Goal: Information Seeking & Learning: Learn about a topic

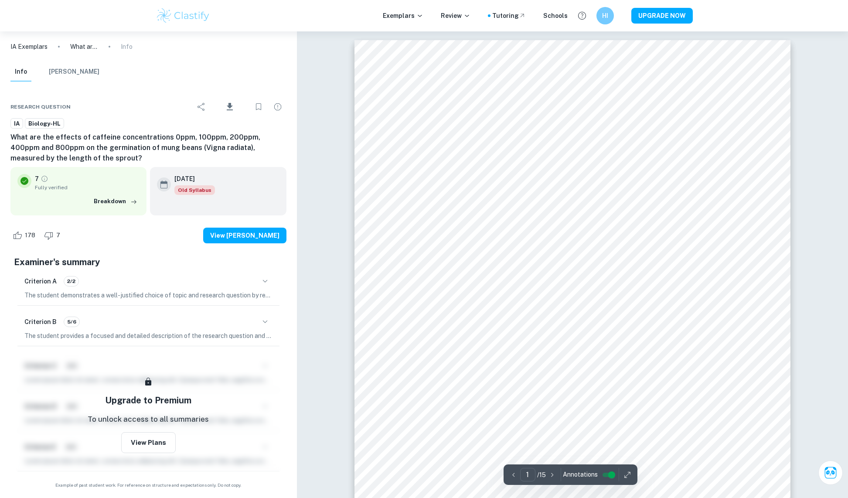
scroll to position [9, 0]
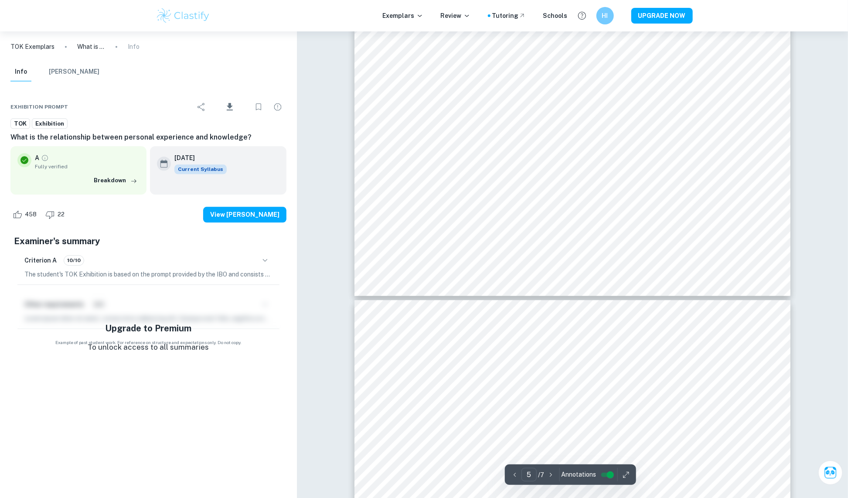
type input "6"
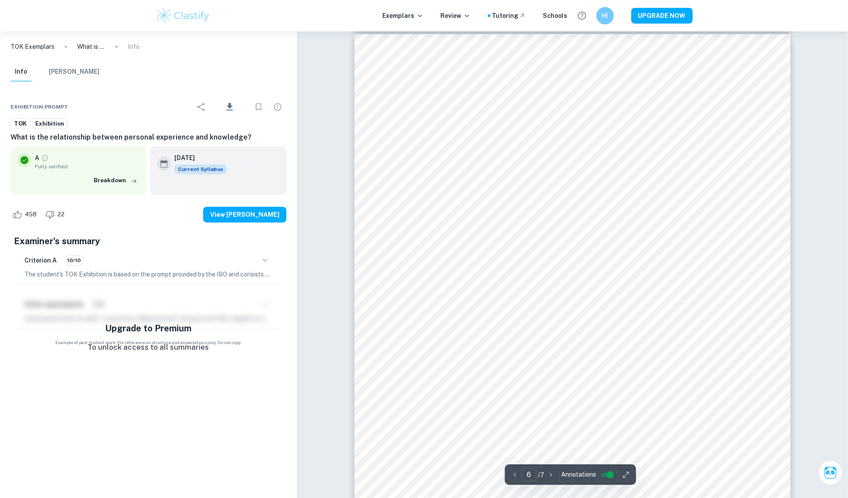
scroll to position [3247, 0]
click at [186, 8] on img at bounding box center [183, 15] width 55 height 17
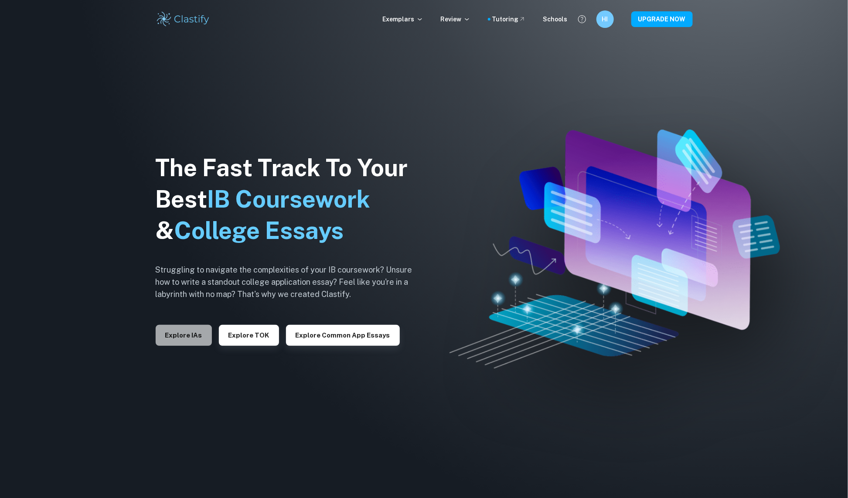
click at [205, 325] on button "Explore IAs" at bounding box center [184, 335] width 56 height 21
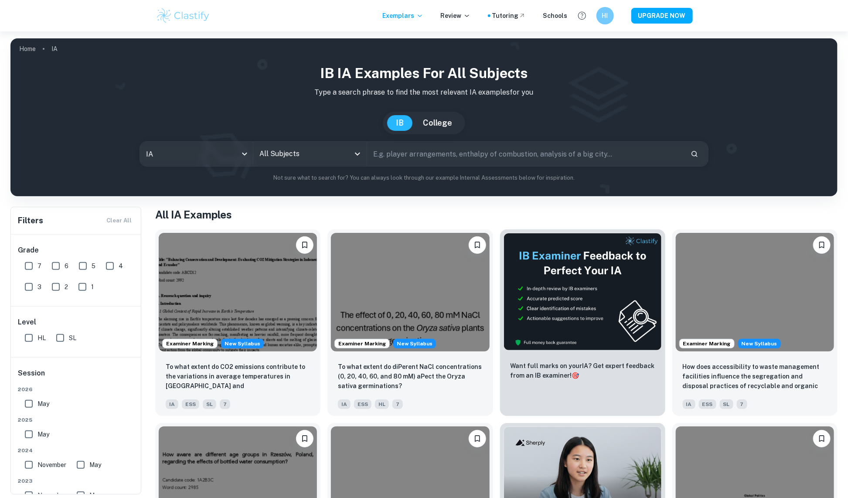
click at [437, 158] on input "text" at bounding box center [525, 154] width 317 height 24
type input "what is the relationship between personal experiences and knowledge"
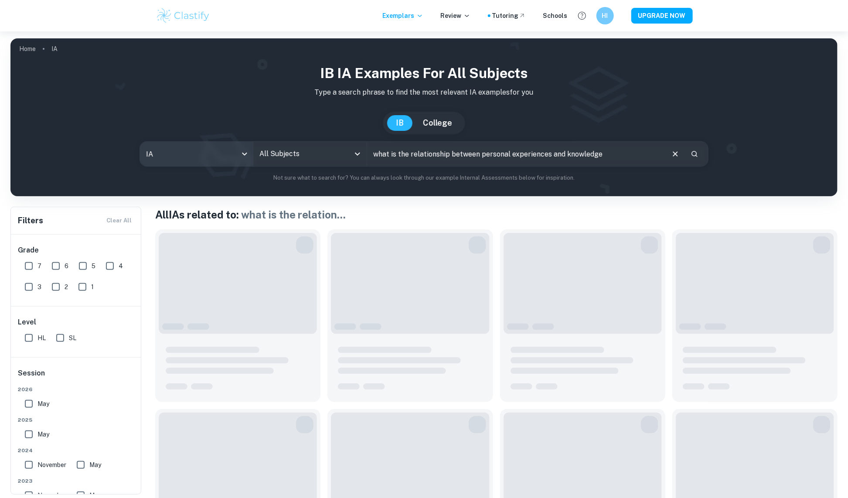
click at [220, 158] on body "We value your privacy We use cookies to enhance your browsing experience, serve…" at bounding box center [424, 280] width 848 height 498
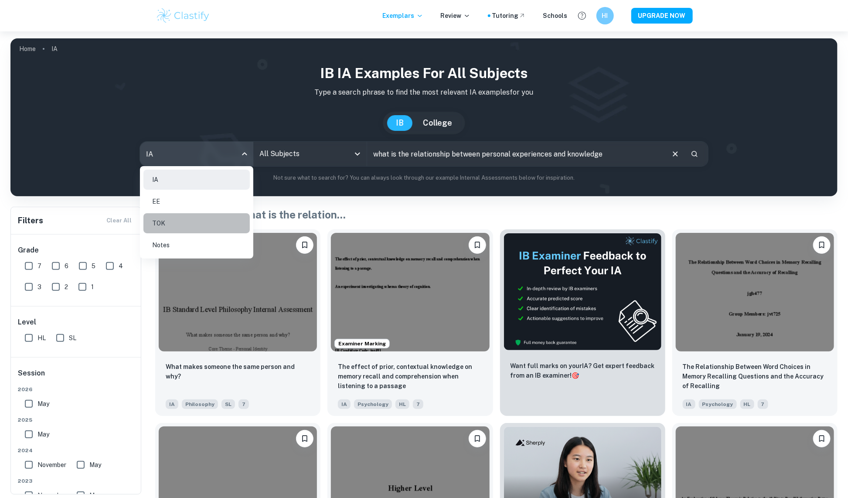
click at [200, 228] on li "TOK" at bounding box center [196, 223] width 106 height 20
type input "tok"
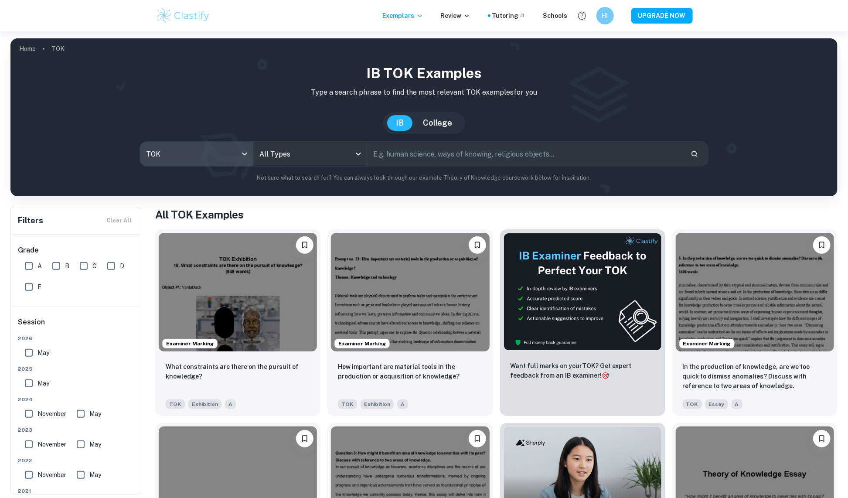
click at [447, 158] on input "text" at bounding box center [525, 154] width 317 height 24
type input "what is the relationship between personal experiences and knowledge"
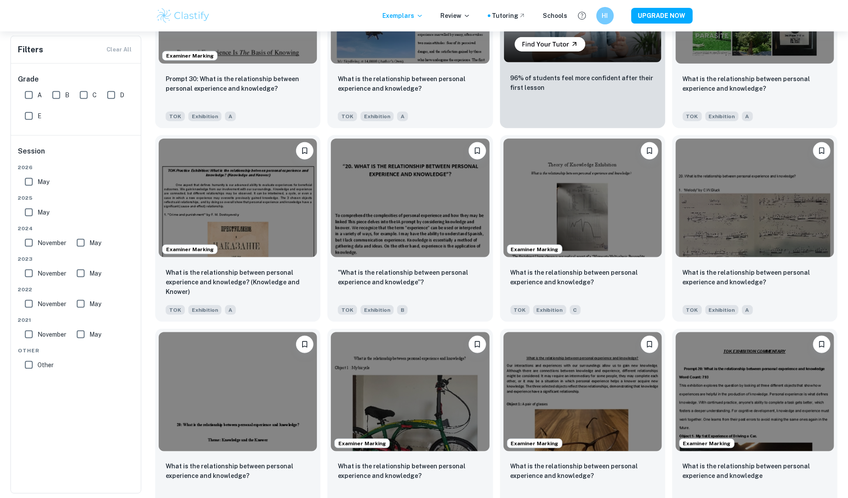
scroll to position [500, 0]
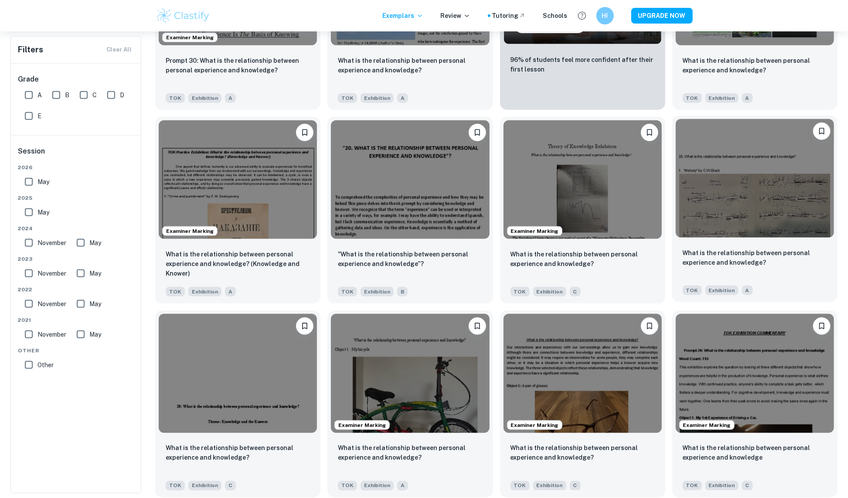
click at [775, 226] on img at bounding box center [755, 178] width 158 height 119
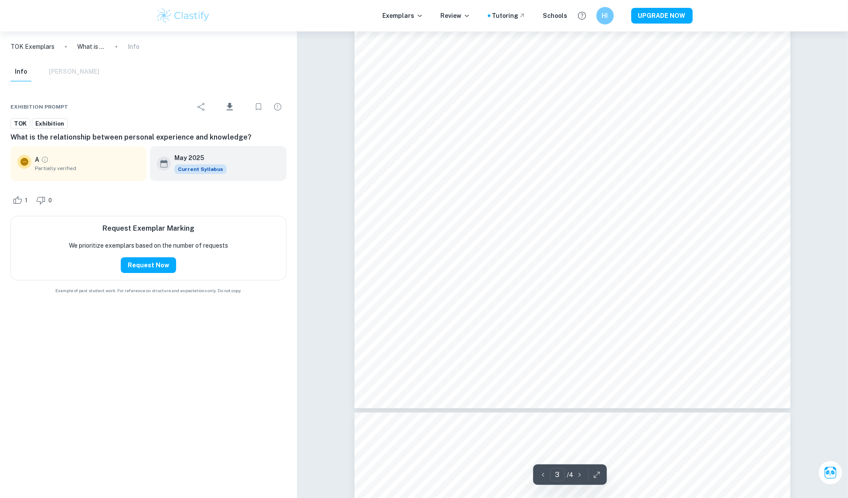
type input "4"
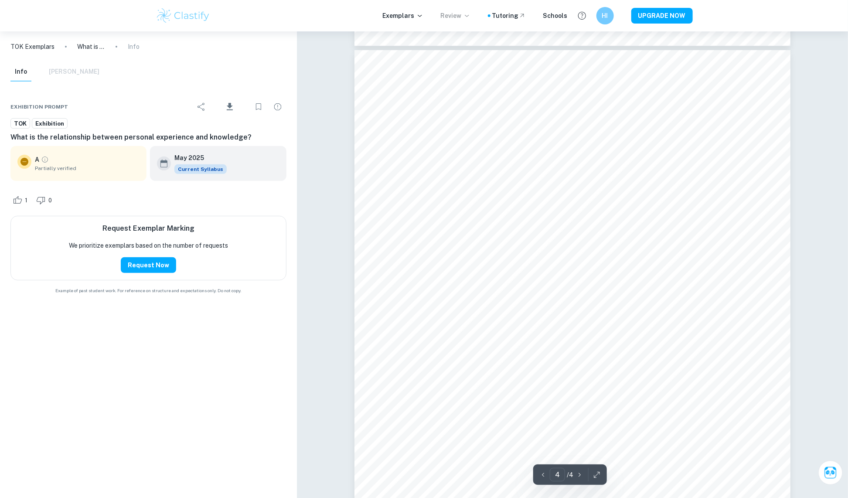
scroll to position [1994, 0]
